Goal: Task Accomplishment & Management: Use online tool/utility

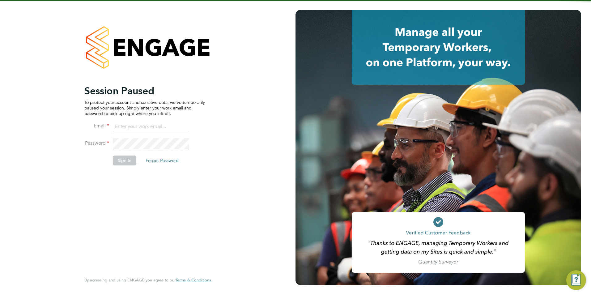
type input "[PERSON_NAME][EMAIL_ADDRESS][DOMAIN_NAME]"
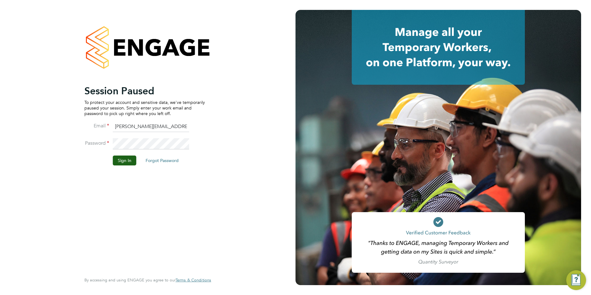
click at [127, 165] on button "Sign In" at bounding box center [125, 161] width 24 height 10
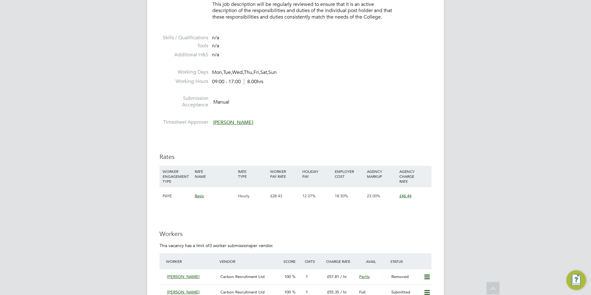
scroll to position [1021, 0]
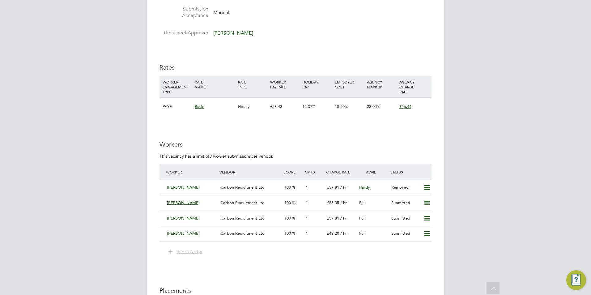
click at [186, 253] on span "Submit Worker" at bounding box center [189, 251] width 25 height 5
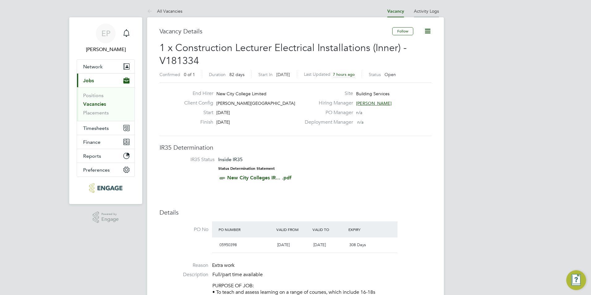
click at [416, 13] on link "Activity Logs" at bounding box center [426, 11] width 25 height 6
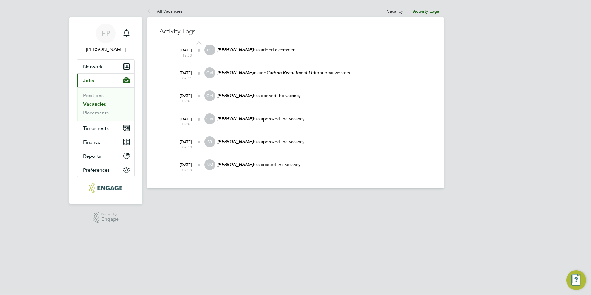
click at [400, 6] on li "Vacancy" at bounding box center [395, 11] width 16 height 12
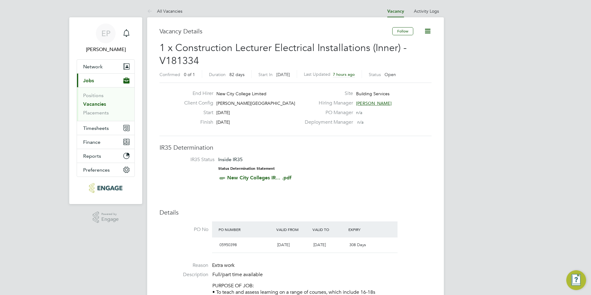
click at [371, 97] on div "Site Building Services" at bounding box center [367, 95] width 133 height 10
click at [374, 104] on span "[PERSON_NAME]" at bounding box center [374, 104] width 36 height 6
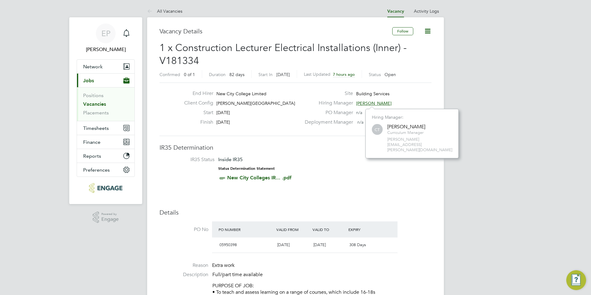
scroll to position [6, 36]
click at [430, 27] on icon at bounding box center [428, 31] width 8 height 8
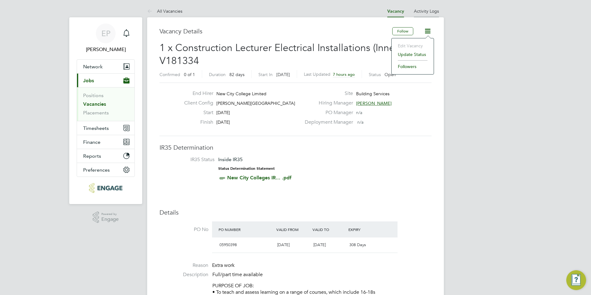
click at [431, 13] on link "Activity Logs" at bounding box center [426, 11] width 25 height 6
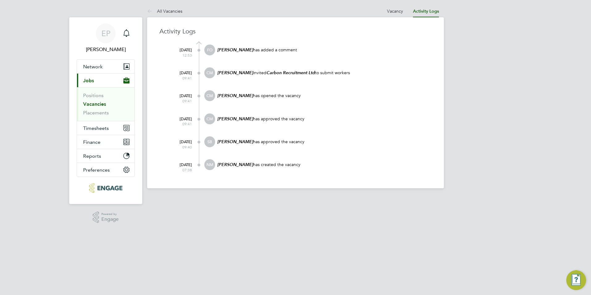
click at [210, 46] on span "FO" at bounding box center [209, 50] width 11 height 11
click at [407, 15] on ul "Vacancy Activity Logs" at bounding box center [413, 11] width 62 height 12
click at [398, 14] on li "Vacancy" at bounding box center [395, 11] width 16 height 12
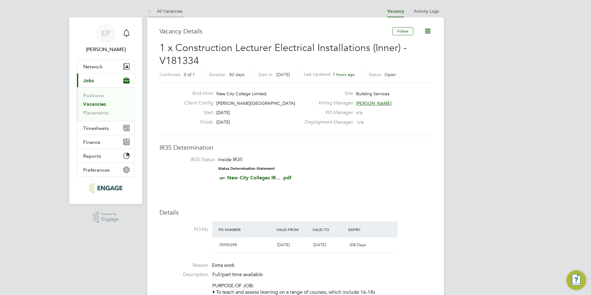
click at [175, 6] on li "All Vacancies" at bounding box center [164, 11] width 35 height 12
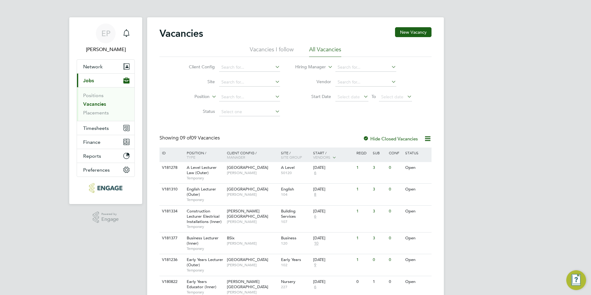
click at [95, 104] on link "Vacancies" at bounding box center [94, 104] width 23 height 6
